Goal: Feedback & Contribution: Submit feedback/report problem

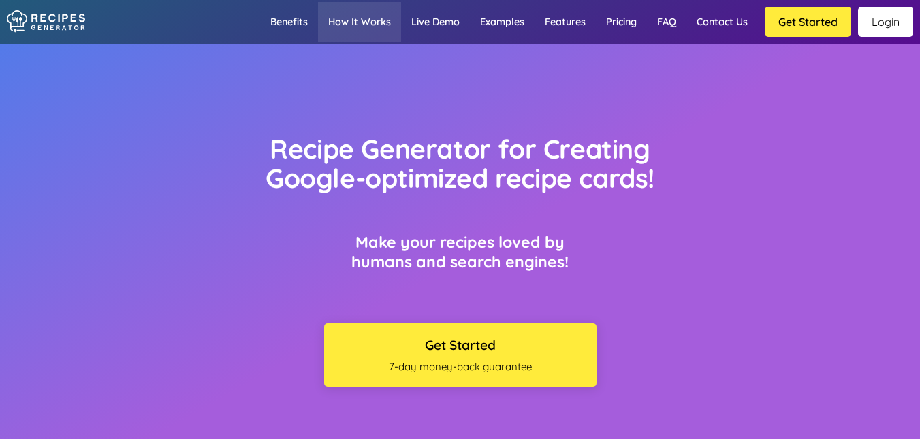
click at [318, 39] on link "How it works" at bounding box center [359, 22] width 83 height 40
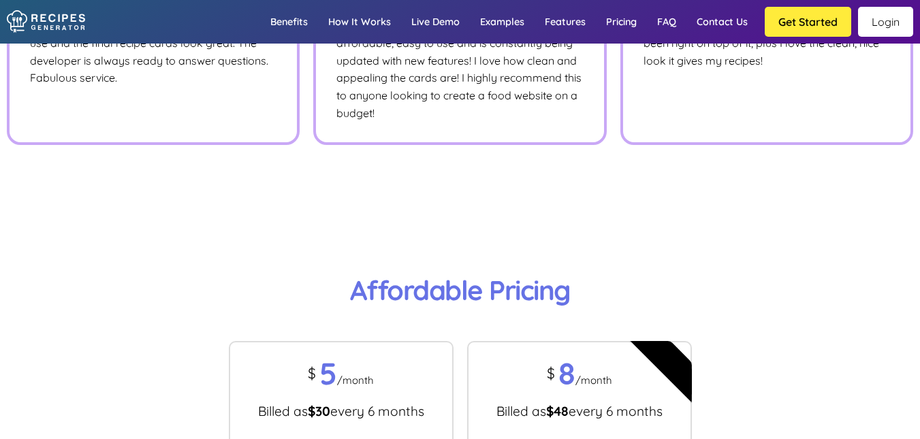
scroll to position [7774, 0]
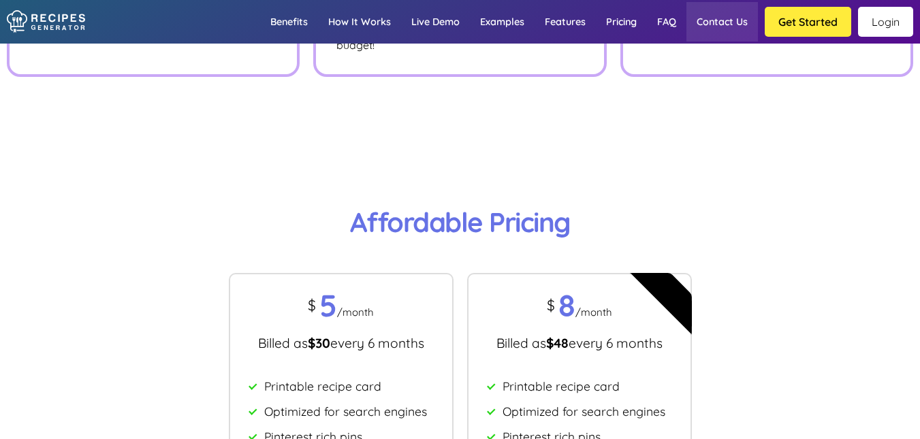
click at [687, 37] on link "Contact us" at bounding box center [723, 22] width 72 height 40
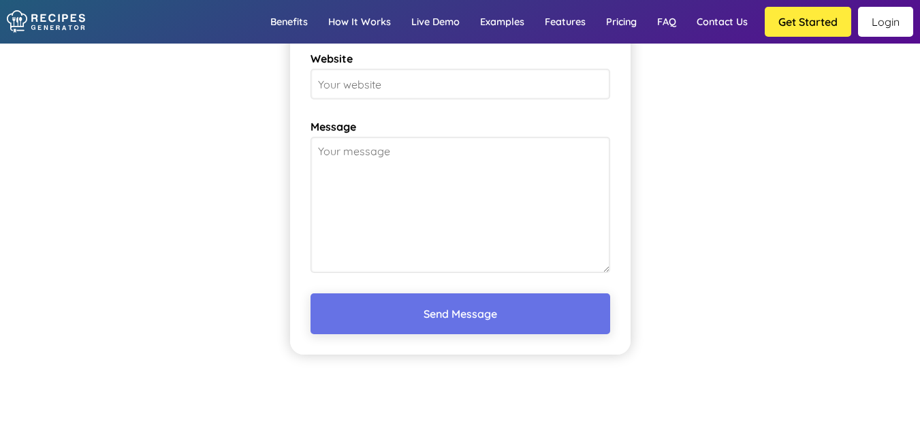
click at [522, 31] on input "Email" at bounding box center [461, 16] width 300 height 31
type input "[EMAIL_ADDRESS][DOMAIN_NAME]"
click at [502, 99] on input "Website" at bounding box center [461, 84] width 300 height 31
type input "[URL][DOMAIN_NAME]"
click at [488, 273] on textarea "Message" at bounding box center [461, 205] width 300 height 136
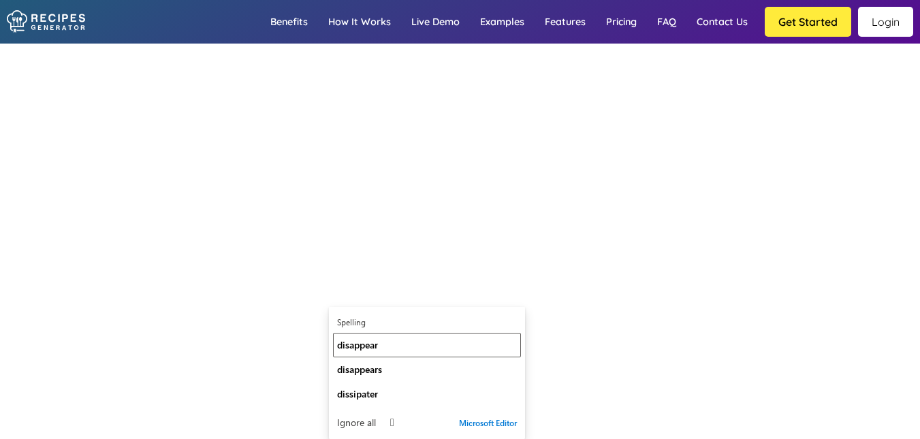
drag, startPoint x: 497, startPoint y: 339, endPoint x: 488, endPoint y: 335, distance: 10.4
drag, startPoint x: 488, startPoint y: 335, endPoint x: 469, endPoint y: 313, distance: 28.5
click at [469, 418] on span "Microsoft Editor" at bounding box center [488, 423] width 58 height 11
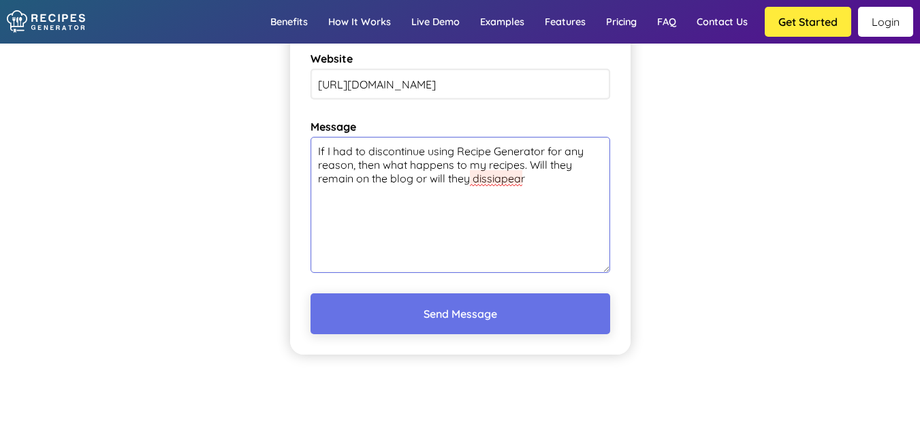
click at [488, 273] on textarea "If I had to discontinue using Recipe Generator for any reason, then what happen…" at bounding box center [461, 205] width 300 height 136
click at [485, 273] on textarea "If I had to discontinue using Recipe Generator for any reason, then what happen…" at bounding box center [461, 205] width 300 height 136
click at [460, 273] on textarea "If I had to discontinue using Recipe Generator for any reason, then what happen…" at bounding box center [461, 205] width 300 height 136
click at [478, 273] on textarea "If I had to discontinue using Recipe Generator for any reason, then what happen…" at bounding box center [461, 205] width 300 height 136
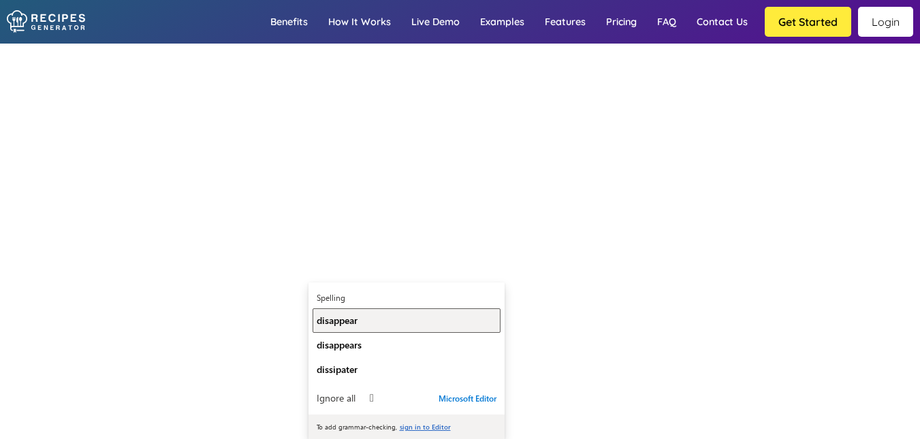
click at [369, 314] on div "disappear" at bounding box center [407, 320] width 180 height 13
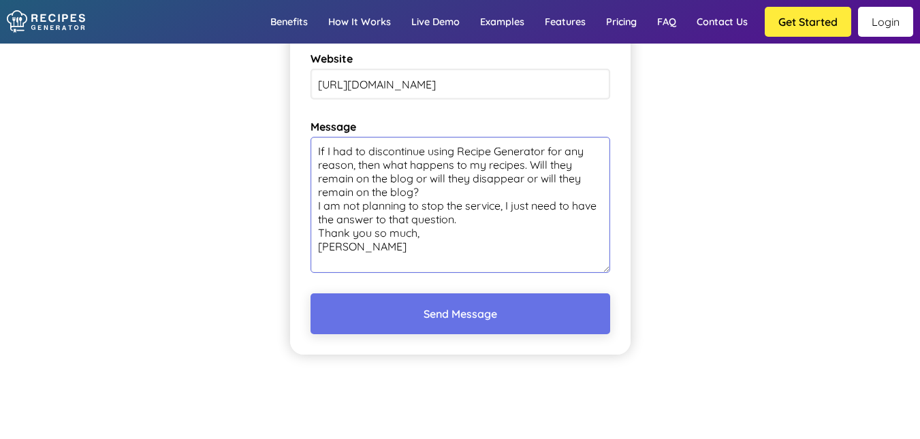
scroll to position [11387, 0]
type textarea "If I had to discontinue using Recipe Generator for any reason, then what happen…"
click at [501, 335] on button "Send Message" at bounding box center [461, 314] width 300 height 41
